Goal: Find specific page/section: Find specific page/section

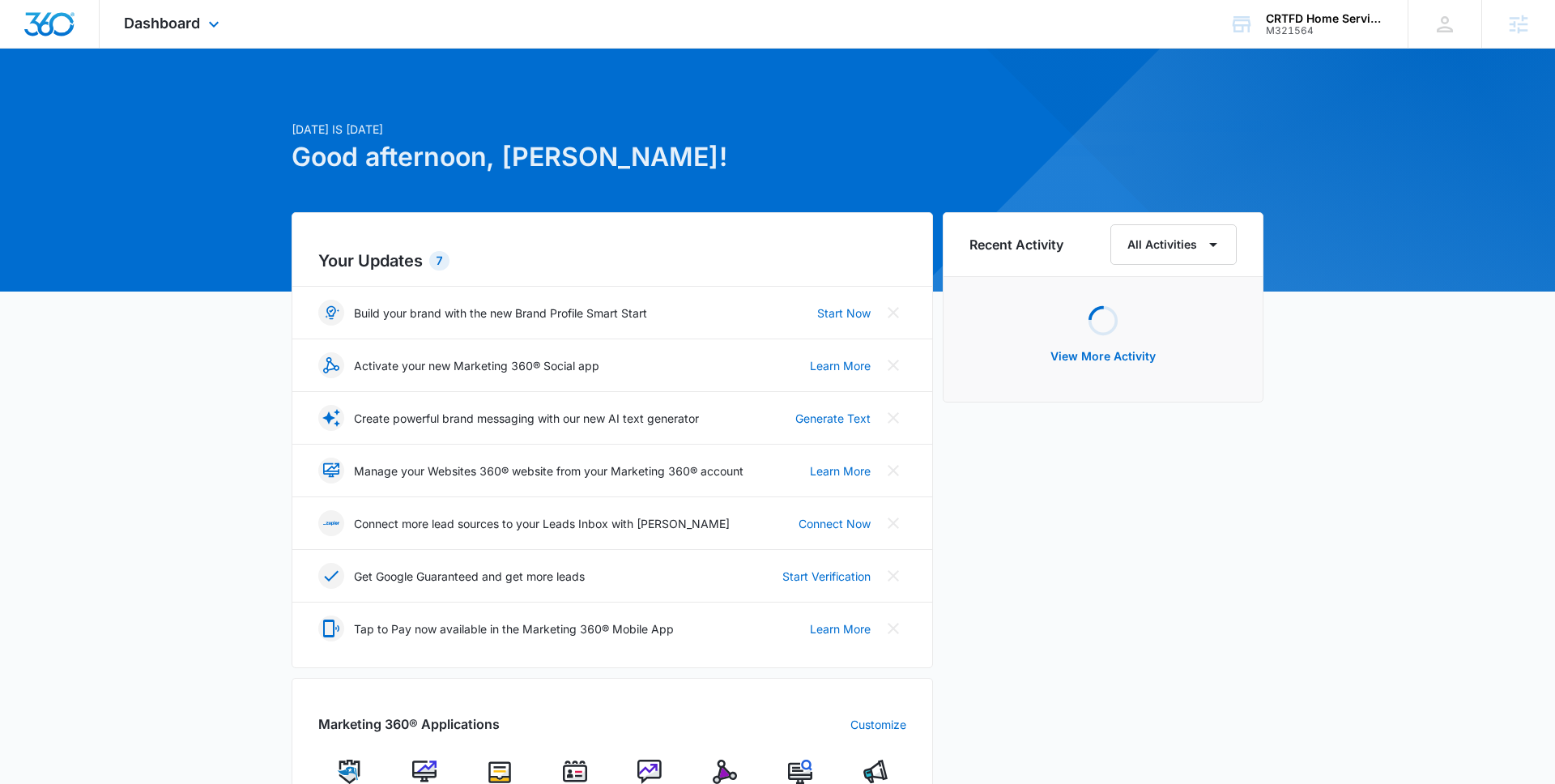
click at [207, 41] on div "Dashboard Apps Reputation Websites Forms CRM Email Social Content Ads Intellige…" at bounding box center [174, 24] width 148 height 48
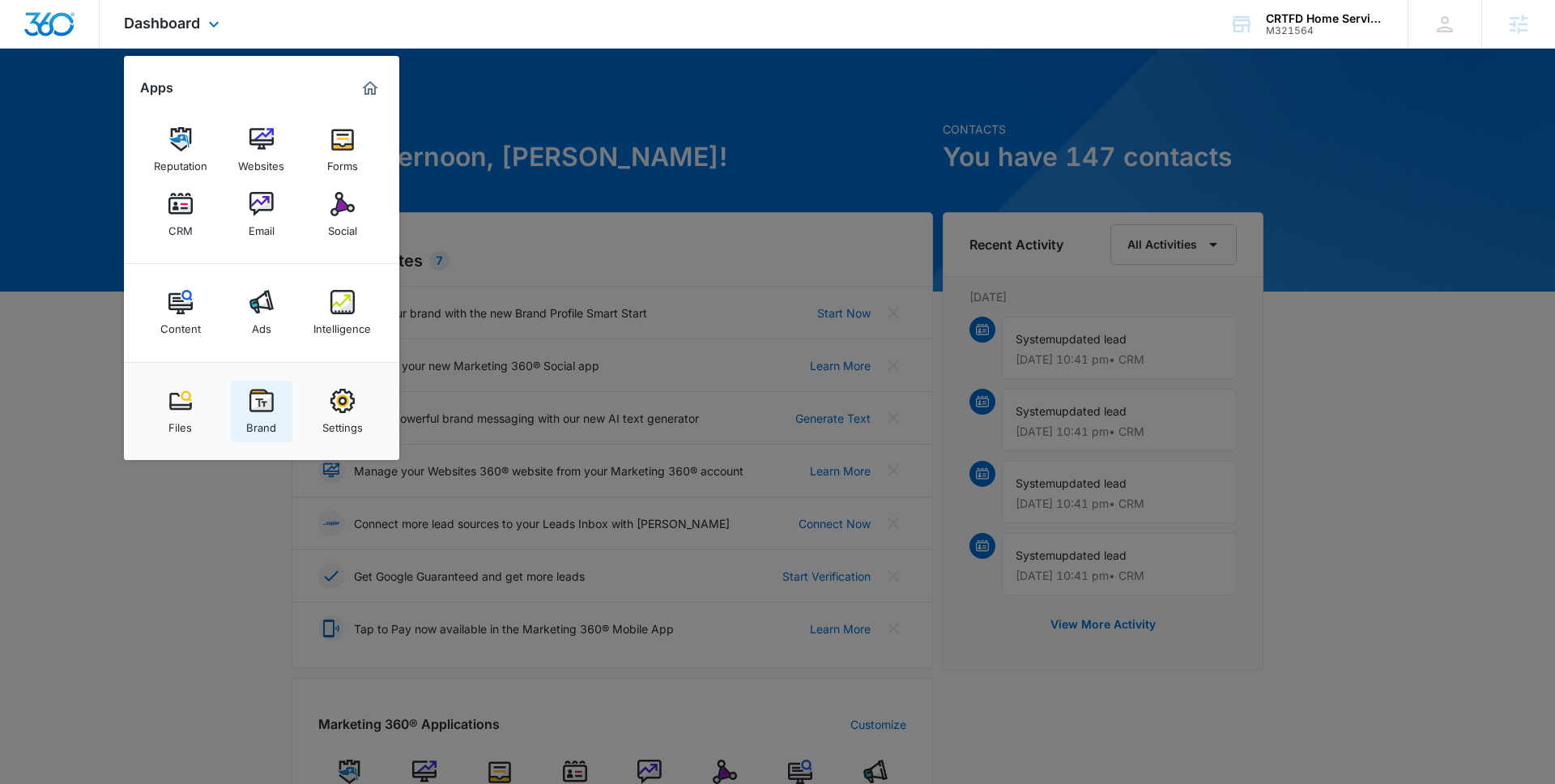
click at [267, 414] on div "Brand" at bounding box center [261, 423] width 30 height 21
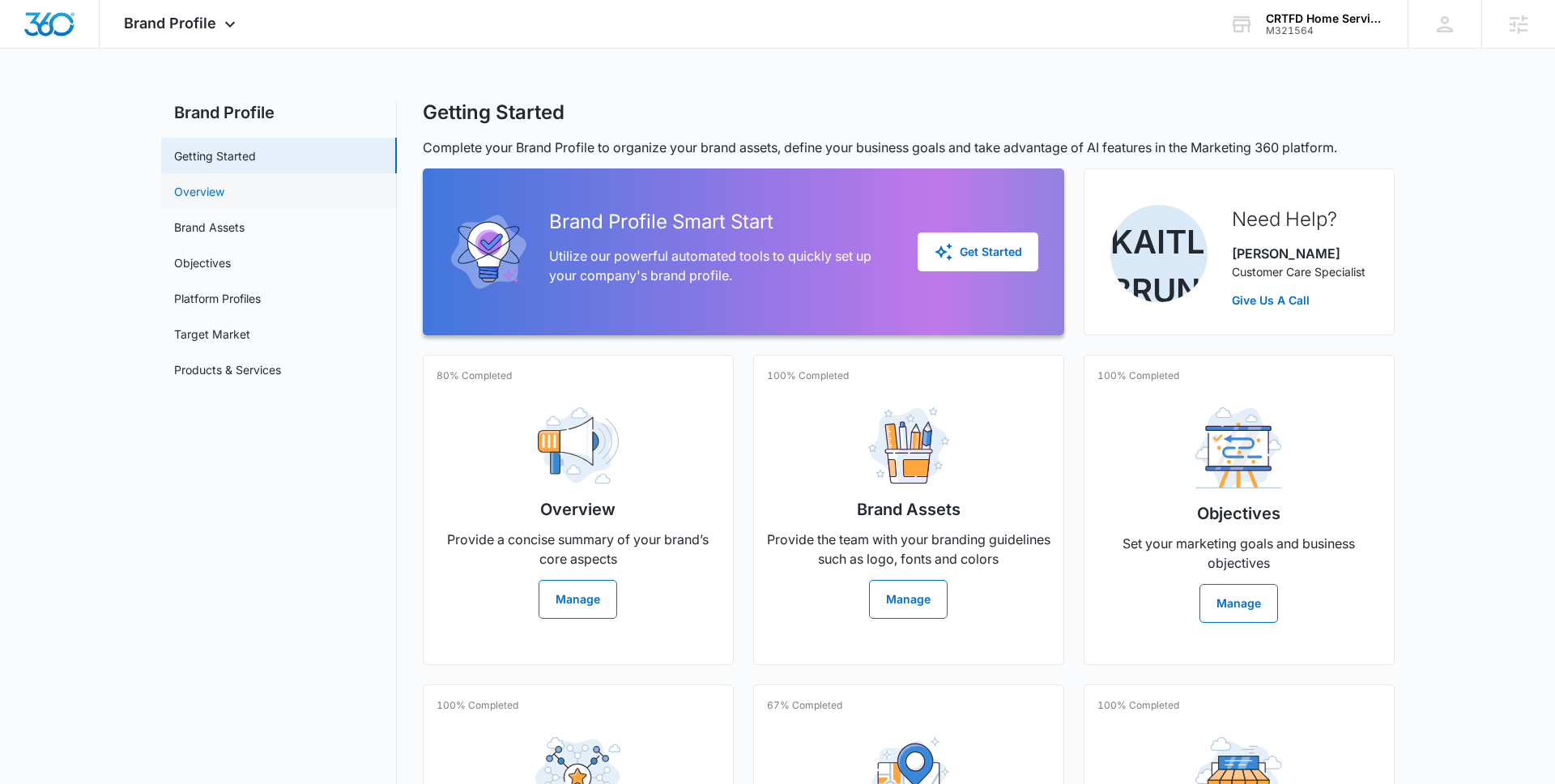
click at [225, 189] on link "Overview" at bounding box center [200, 191] width 50 height 17
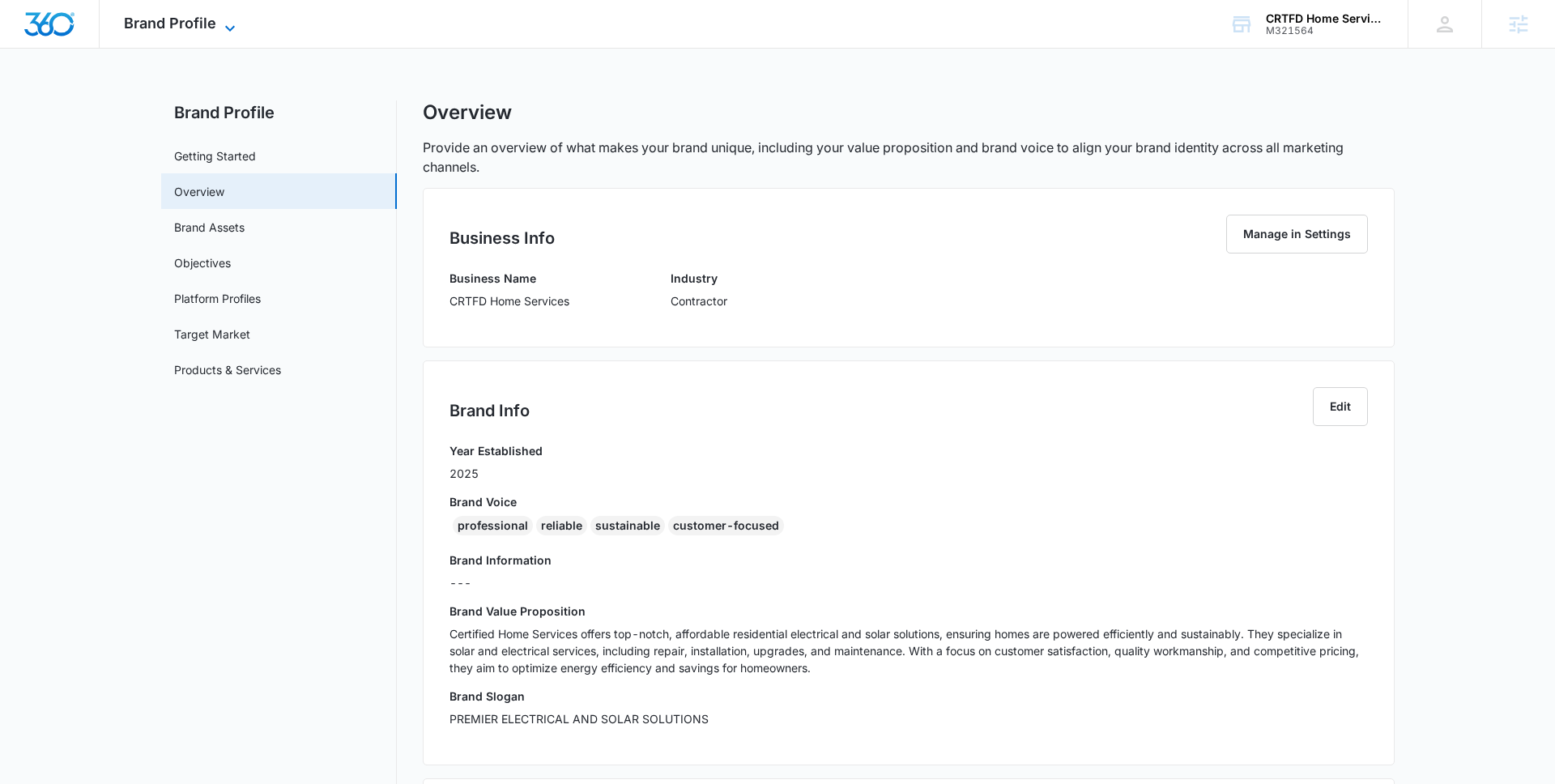
click at [172, 30] on span "Brand Profile" at bounding box center [170, 23] width 92 height 17
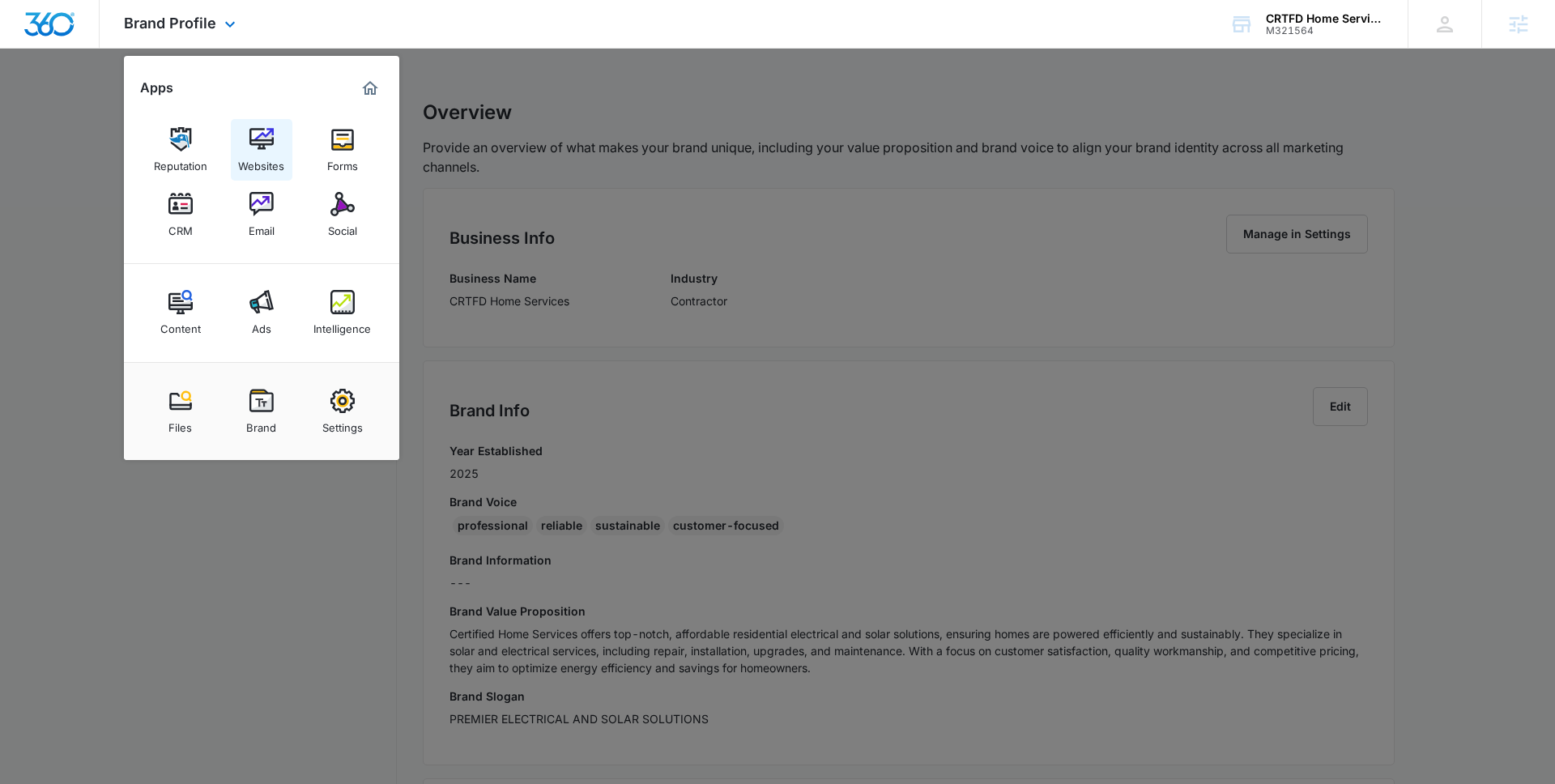
click at [253, 128] on img at bounding box center [261, 139] width 24 height 24
